Goal: Task Accomplishment & Management: Complete application form

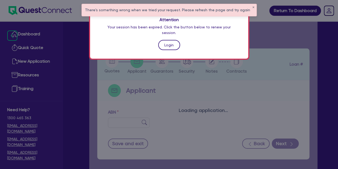
click at [171, 40] on link "Login" at bounding box center [169, 45] width 22 height 10
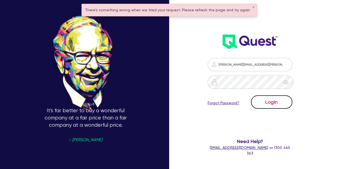
click at [280, 100] on button "Login" at bounding box center [271, 101] width 41 height 13
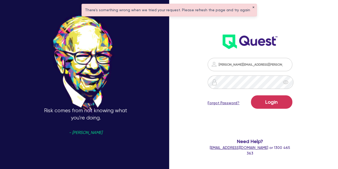
click at [248, 7] on div "[PERSON_NAME][EMAIL_ADDRESS][PERSON_NAME][DOMAIN_NAME] Login Forgot Password? N…" at bounding box center [250, 66] width 95 height 189
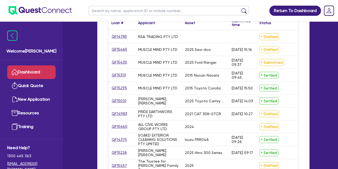
click at [115, 130] on div "QF15460" at bounding box center [121, 126] width 27 height 13
click at [119, 127] on link "QF15460" at bounding box center [120, 126] width 16 height 6
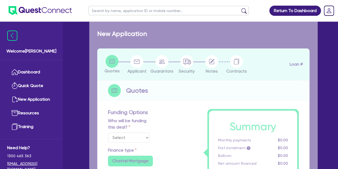
select select "Other"
select select "PRIMARY_ASSETS"
type input "2024"
type input "100,000"
type input "3"
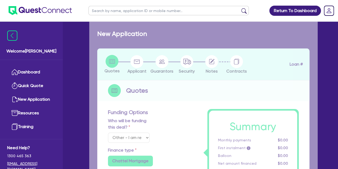
type input "3,049.34"
type input "7"
type input "900"
radio input "true"
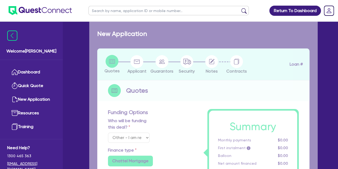
select select "HEAVY_TRUCKS"
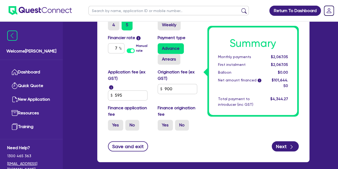
scroll to position [385, 0]
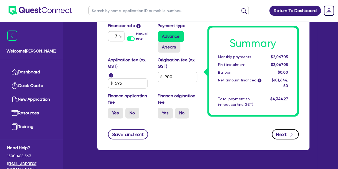
click at [279, 130] on button "Next" at bounding box center [285, 134] width 27 height 10
type input "100,000"
type input "3,049.34"
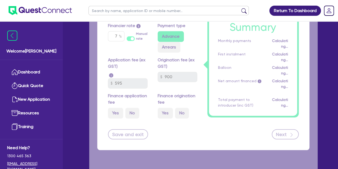
select select "COMPANY"
select select "BUILDING_CONSTRUCTION"
select select "TRADES_SERVICES_CONSUMERS"
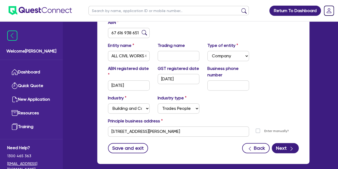
scroll to position [90, 0]
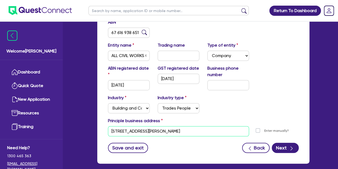
click at [114, 130] on input "[STREET_ADDRESS][PERSON_NAME]" at bounding box center [178, 131] width 141 height 10
click at [117, 131] on input "[STREET_ADDRESS][PERSON_NAME]" at bounding box center [178, 131] width 141 height 10
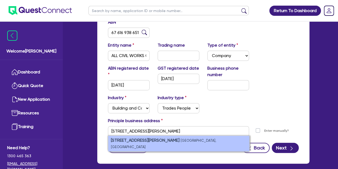
click at [128, 141] on strong "[STREET_ADDRESS][PERSON_NAME]" at bounding box center [145, 140] width 69 height 5
type input "[STREET_ADDRESS][PERSON_NAME]"
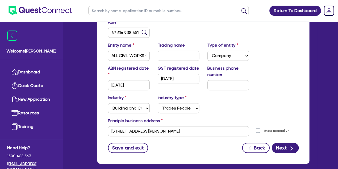
click at [163, 140] on form "ABN 67 616 938 651 Entity name ALL CIVIL WORKS GROUP PTY LTD Trading name Type …" at bounding box center [203, 86] width 191 height 134
click at [283, 147] on button "Next" at bounding box center [285, 148] width 27 height 10
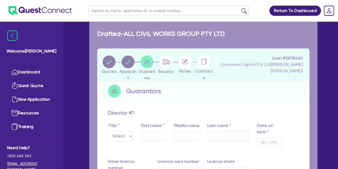
type input "0"
type input "0404 488 884"
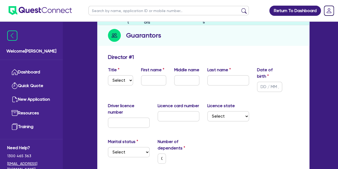
scroll to position [56, 0]
click at [129, 80] on select "Select Mr Mrs Ms Miss Dr" at bounding box center [120, 80] width 25 height 10
click at [122, 83] on select "Select Mr Mrs Ms Miss Dr" at bounding box center [120, 80] width 25 height 10
select select "MR"
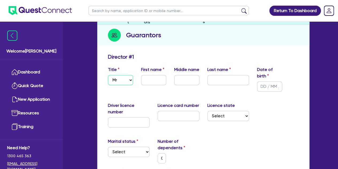
click at [108, 75] on select "Select Mr Mrs Ms Miss Dr" at bounding box center [120, 80] width 25 height 10
type input "0"
type input "0404 488 884"
click at [152, 81] on input "text" at bounding box center [153, 80] width 25 height 10
type input "M"
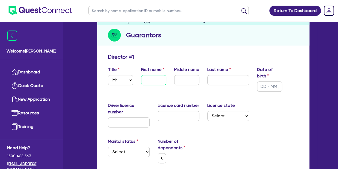
type input "0"
type input "0404 488 884"
type input "Mo"
type input "0"
type input "0404 488 884"
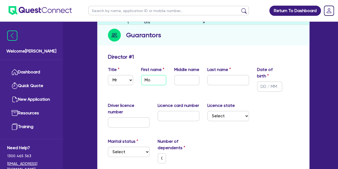
type input "Moc"
type input "0"
type input "0404 488 884"
type input "Mocjh"
type input "0"
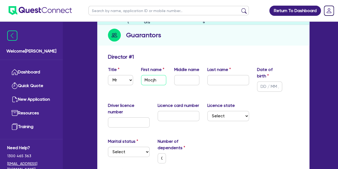
type input "0404 488 884"
type input "Mocj"
type input "0"
type input "0404 488 884"
type input "Moc"
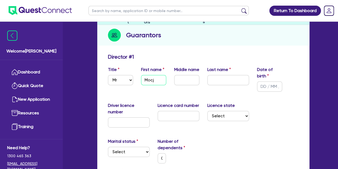
type input "0"
type input "0404 488 884"
type input "Mo"
type input "0"
type input "0404 488 884"
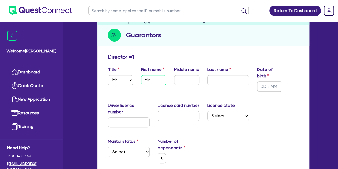
type input "M"
type input "0"
type input "0404 488 884"
type input "Mi"
type input "0"
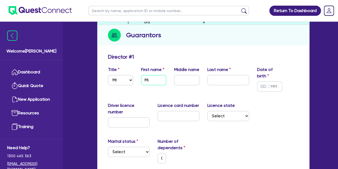
type input "0404 488 884"
type input "Mic"
type input "0"
type input "0404 488 884"
type input "Mich"
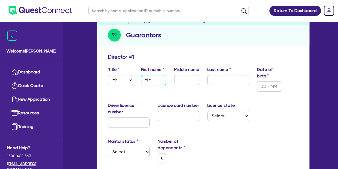
type input "0"
type input "0404 488 884"
type input "Micha"
type input "0"
type input "0404 488 884"
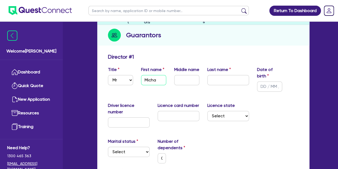
type input "Michar"
type input "0"
type input "0404 488 884"
type input "[PERSON_NAME]"
type input "0"
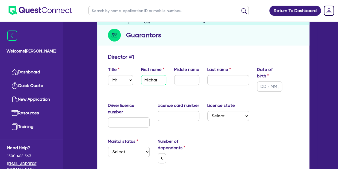
type input "0404 488 884"
type input "[PERSON_NAME]"
type input "0"
type input "0404 488 884"
type input "[PERSON_NAME]"
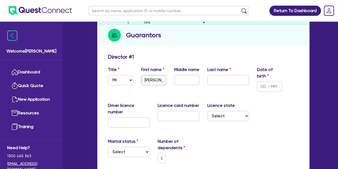
type input "0"
type input "0404 488 884"
type input "Michar"
type input "0"
type input "0404 488 884"
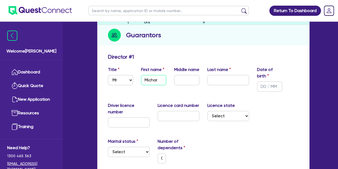
type input "Micha"
type input "0"
type input "0404 488 884"
type input "Michae"
type input "0"
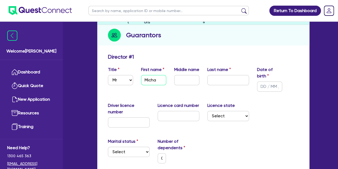
type input "0404 488 884"
type input "[PERSON_NAME]"
type input "0"
type input "0404 488 884"
type input "[PERSON_NAME]"
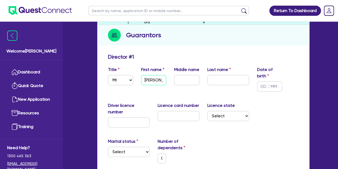
type input "0"
type input "0404 488 884"
type input "[PERSON_NAME]"
type input "0"
type input "0404 488 884"
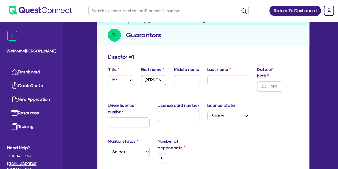
scroll to position [0, 0]
type input "[PERSON_NAME]"
type input "0"
type input "0404 488 884"
type input "[PERSON_NAME]"
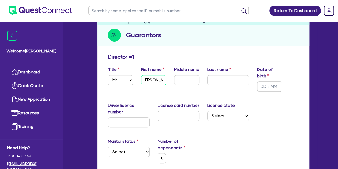
type input "0"
type input "0404 488 884"
type input "[PERSON_NAME]"
type input "0"
type input "0404 488 884"
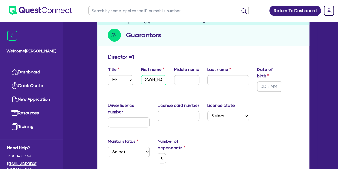
type input "[PERSON_NAME]"
type input "0"
type input "0404 488 884"
type input "[PERSON_NAME]"
type input "0"
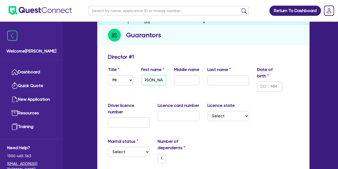
type input "0404 488 884"
type input "[PERSON_NAME]"
type input "0"
type input "0404 488 884"
type input "[PERSON_NAME]"
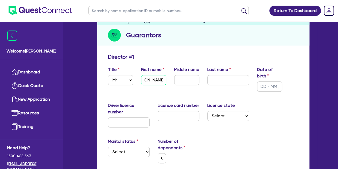
type input "0"
type input "0404 488 884"
type input "[PERSON_NAME]"
type input "0"
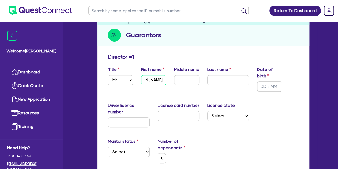
type input "0404 488 884"
type input "[PERSON_NAME]"
type input "0"
type input "0404 488 884"
type input "[PERSON_NAME]"
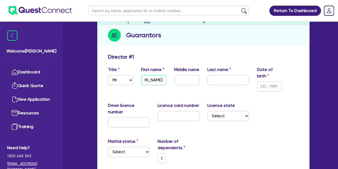
type input "0"
type input "0404 488 884"
type input "[PERSON_NAME]"
type input "0"
type input "0404 488 884"
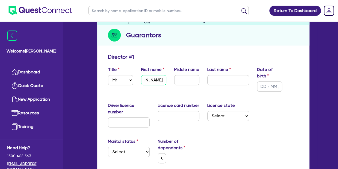
scroll to position [0, 3]
type input "[PERSON_NAME]"
type input "0"
type input "0404 488 884"
type input "[PERSON_NAME]"
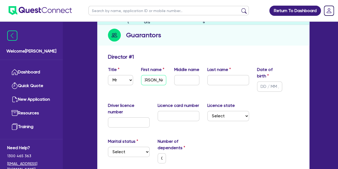
type input "0"
type input "0404 488 884"
type input "[PERSON_NAME]"
type input "0"
type input "0404 488 884"
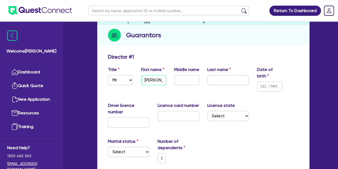
type input "[PERSON_NAME]"
type input "0"
type input "0404 488 884"
type input "[PERSON_NAME]"
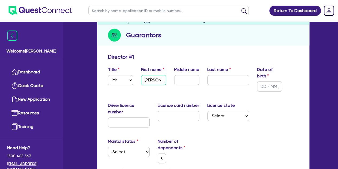
type input "0"
type input "0404 488 884"
type input "[PERSON_NAME]"
click at [215, 75] on input "text" at bounding box center [229, 80] width 42 height 10
type input "Z"
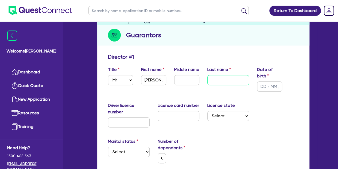
type input "0"
type input "0404 488 884"
type input "Za"
type input "0"
type input "0404 488 884"
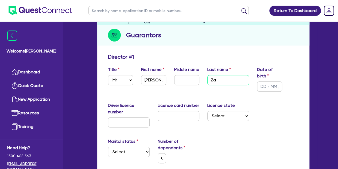
type input "Zal"
type input "0"
type input "0404 488 884"
type input "Zalg"
type input "0"
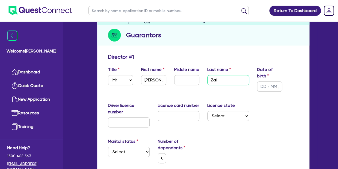
type input "0404 488 884"
type input "Zalgh"
type input "0"
type input "0404 488 884"
type input "Zalgho"
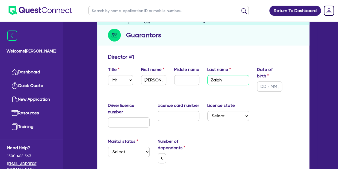
type input "0"
type input "0404 488 884"
type input "Zalghou"
type input "0"
type input "0404 488 884"
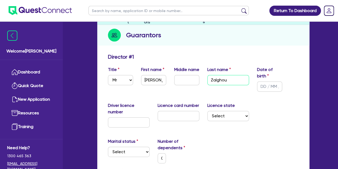
type input "Zalghout"
type input "0"
type input "0404 488 884"
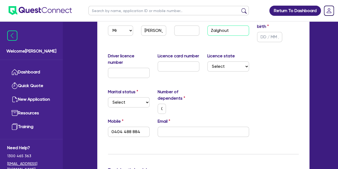
scroll to position [106, 0]
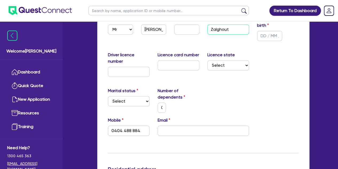
type input "Zalghout"
click at [131, 102] on select "Select Single Married De Facto / Partner" at bounding box center [129, 101] width 42 height 10
select select "MARRIED"
click at [108, 96] on select "Select Single Married De Facto / Partner" at bounding box center [129, 101] width 42 height 10
type input "0"
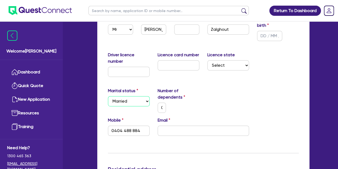
type input "0404 488 884"
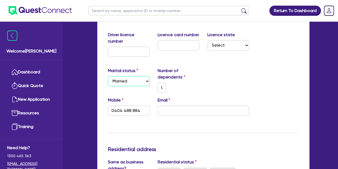
scroll to position [129, 0]
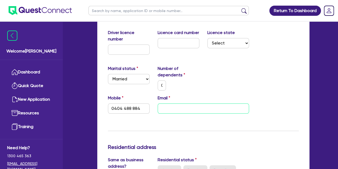
click at [187, 112] on input "email" at bounding box center [204, 108] width 92 height 10
type input "0"
type input "0404 488 884"
type input "a"
type input "0"
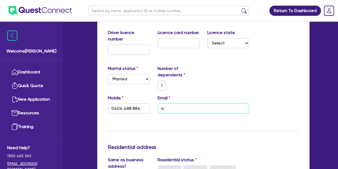
type input "0404 488 884"
type input "ad"
type input "0"
type input "0404 488 884"
type input "adm"
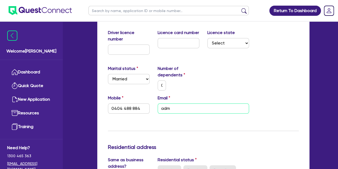
type input "0"
type input "0404 488 884"
type input "admi"
type input "0"
type input "0404 488 884"
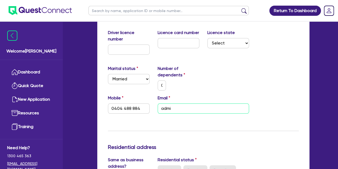
type input "admin"
type input "0"
type input "0404 488 884"
type input "admin@"
type input "0"
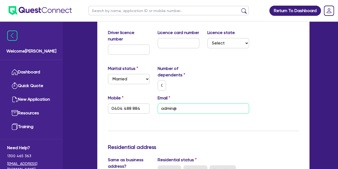
type input "0404 488 884"
type input "admin@a"
type input "0"
type input "0404 488 884"
type input "admin@al"
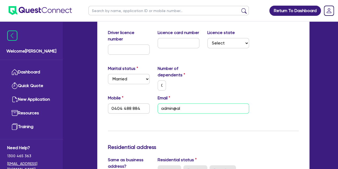
type input "0"
type input "0404 488 884"
type input "admin@all"
type input "0"
type input "0404 488 884"
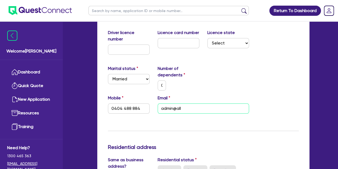
type input "admin@al"
type input "0"
type input "0404 488 884"
type input "admin@a"
type input "0"
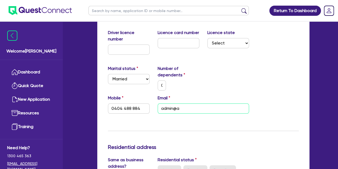
type input "0404 488 884"
paste input "[EMAIL_ADDRESS][DOMAIN_NAME]"
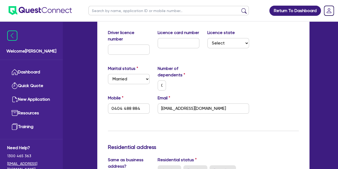
click at [208, 85] on div "Marital status Select [DEMOGRAPHIC_DATA] Married De Facto / Partner Number of d…" at bounding box center [203, 79] width 199 height 29
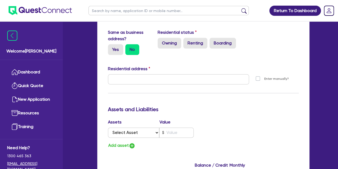
scroll to position [256, 0]
click at [115, 45] on label "Yes" at bounding box center [115, 49] width 15 height 11
click at [112, 45] on input "Yes" at bounding box center [109, 45] width 3 height 3
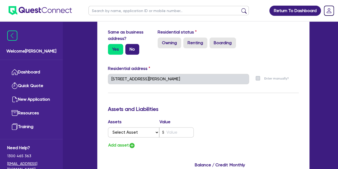
click at [129, 49] on label "No" at bounding box center [132, 49] width 14 height 11
click at [129, 47] on input "No" at bounding box center [126, 45] width 3 height 3
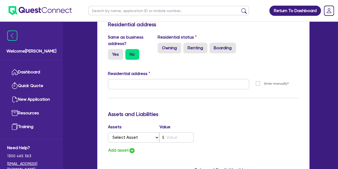
scroll to position [249, 0]
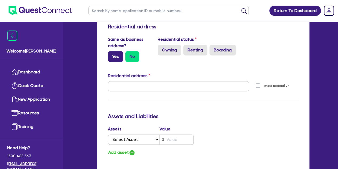
click at [115, 59] on label "Yes" at bounding box center [115, 56] width 15 height 11
click at [112, 55] on input "Yes" at bounding box center [109, 52] width 3 height 3
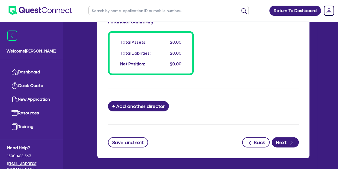
scroll to position [483, 0]
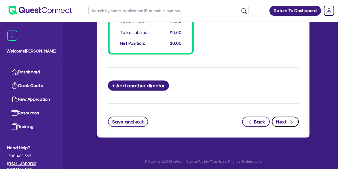
click at [282, 116] on button "Next" at bounding box center [285, 121] width 27 height 10
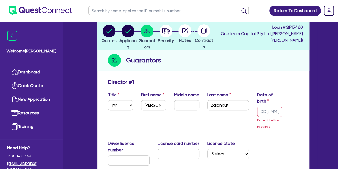
scroll to position [0, 0]
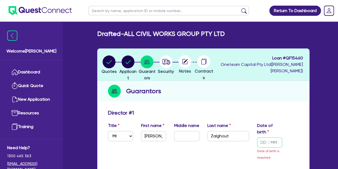
click at [264, 145] on input "text" at bounding box center [269, 142] width 25 height 10
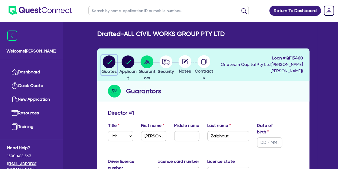
click at [112, 58] on circle "button" at bounding box center [109, 61] width 13 height 13
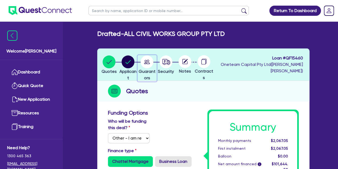
click at [153, 60] on circle "button" at bounding box center [147, 61] width 13 height 13
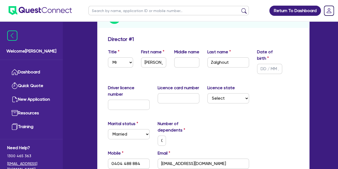
scroll to position [76, 0]
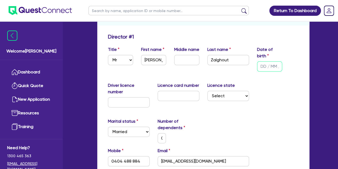
click at [263, 68] on input "text" at bounding box center [269, 66] width 25 height 10
click at [269, 96] on div "Driver licence number Licence card number Licence state Select [GEOGRAPHIC_DATA…" at bounding box center [203, 96] width 199 height 29
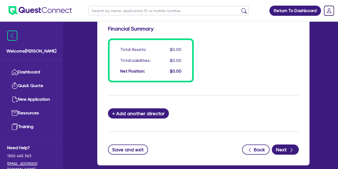
scroll to position [466, 0]
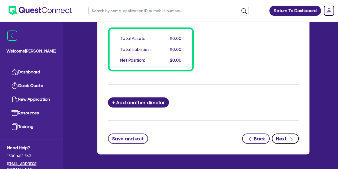
click at [292, 133] on button "Next" at bounding box center [285, 138] width 27 height 10
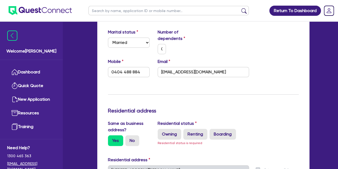
scroll to position [165, 0]
click at [163, 52] on input "0" at bounding box center [162, 49] width 9 height 10
click at [162, 50] on input "0" at bounding box center [162, 49] width 9 height 10
click at [169, 92] on div "Update residential status for Director #1 Boarding is only acceptable when the …" at bounding box center [203, 158] width 191 height 428
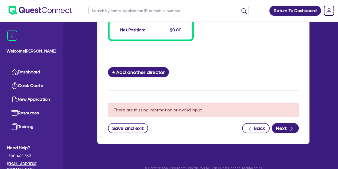
scroll to position [502, 0]
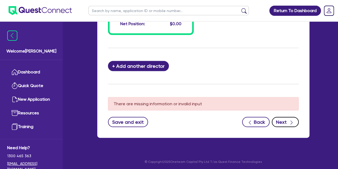
click at [281, 122] on button "Next" at bounding box center [285, 122] width 27 height 10
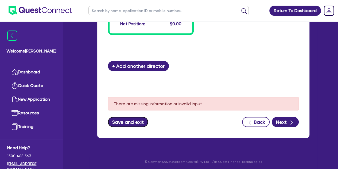
click at [134, 122] on button "Save and exit" at bounding box center [128, 122] width 40 height 10
